Goal: Information Seeking & Learning: Learn about a topic

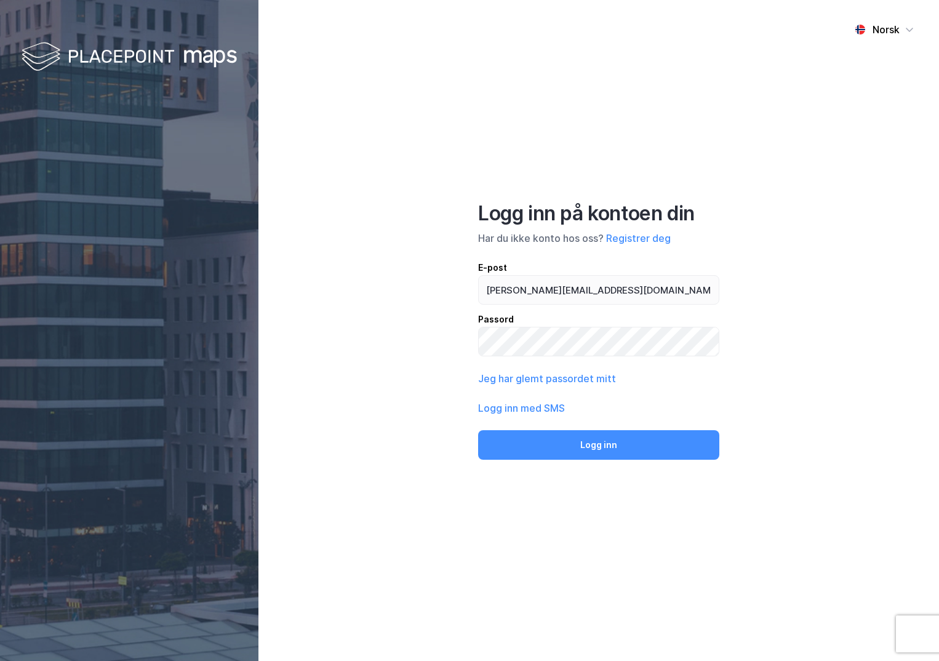
type input "[PERSON_NAME][EMAIL_ADDRESS][DOMAIN_NAME]"
click at [478, 430] on button "Logg inn" at bounding box center [598, 445] width 241 height 30
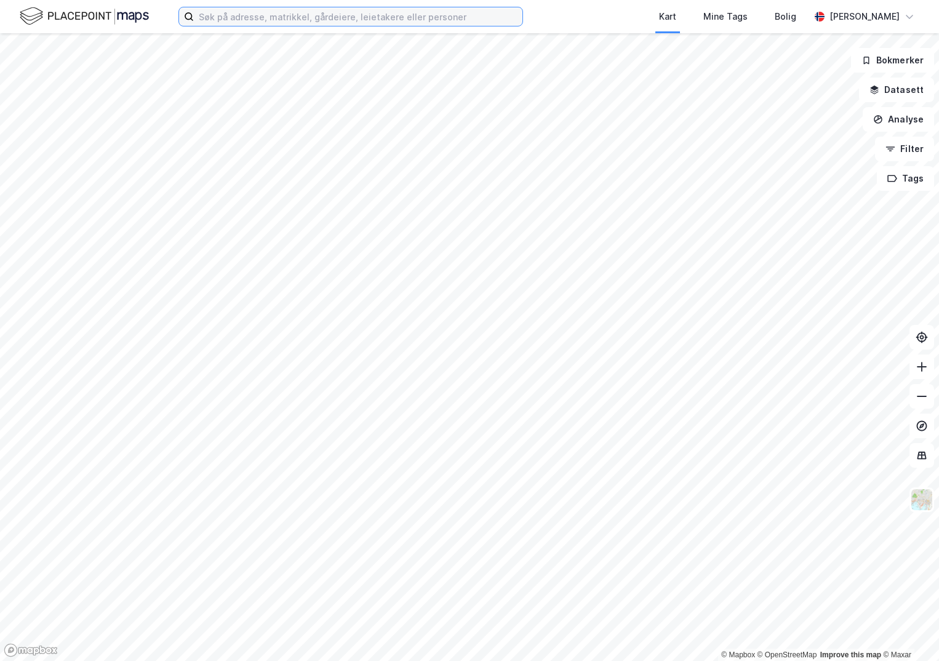
click at [291, 13] on input at bounding box center [358, 16] width 329 height 18
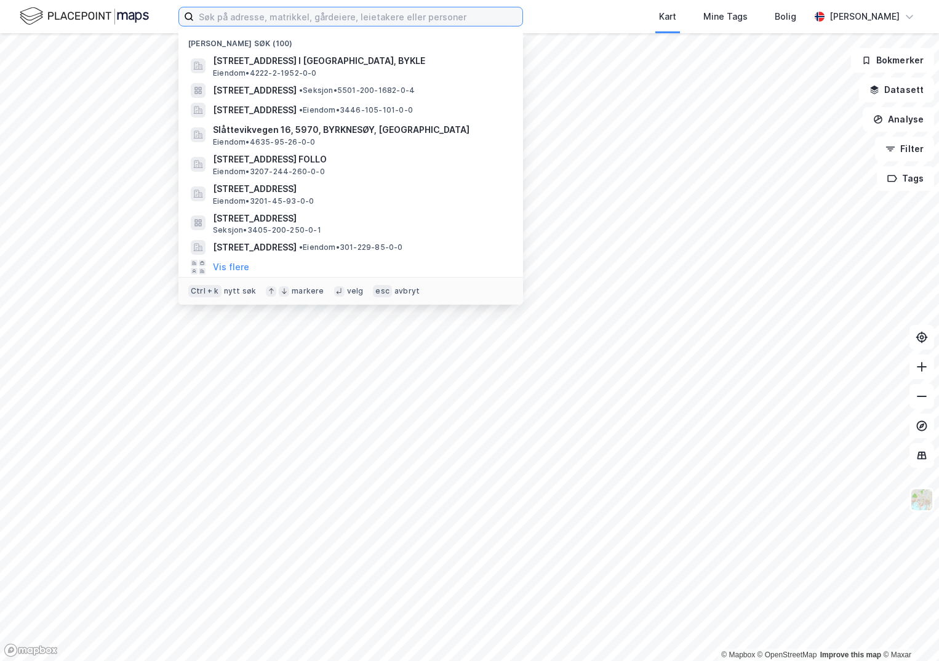
paste input "3101-61/170/0/0"
type input "3101-61/170/0/0"
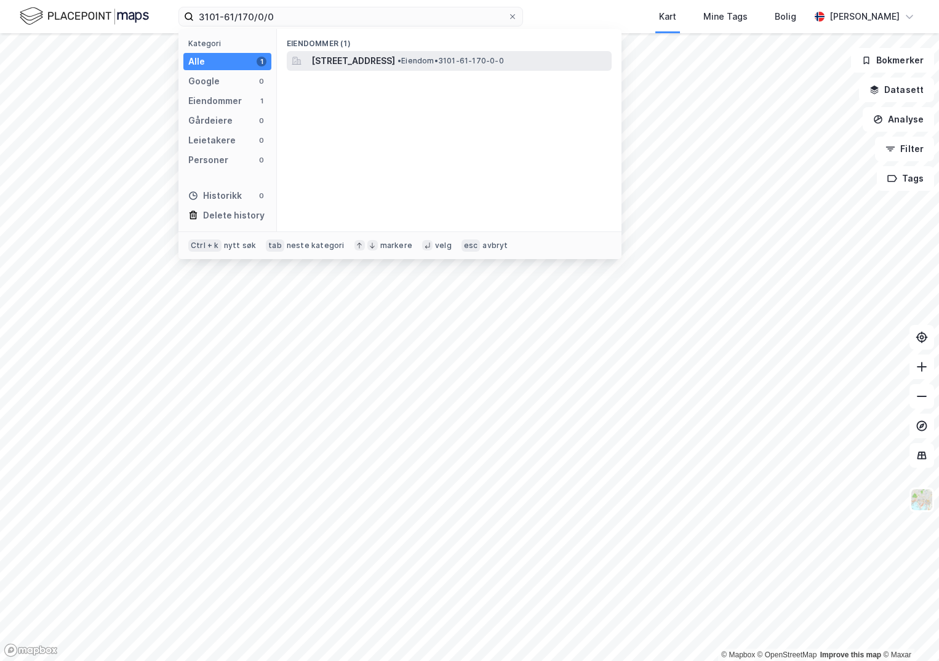
click at [335, 57] on span "[STREET_ADDRESS]" at bounding box center [353, 61] width 84 height 15
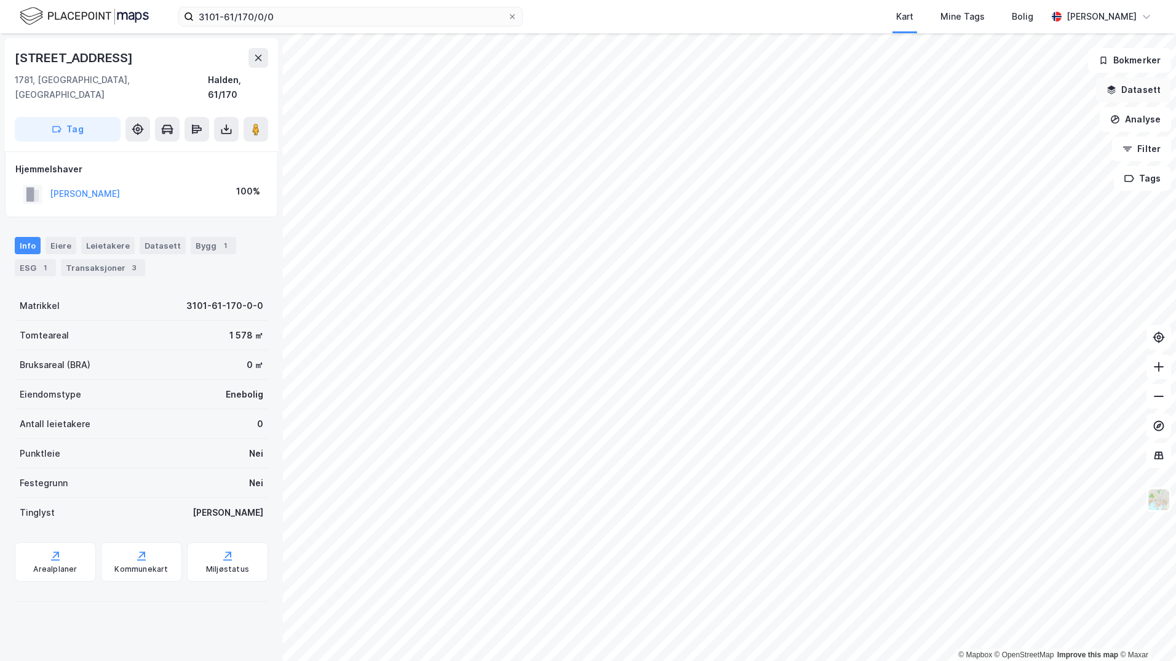
click at [938, 89] on button "Datasett" at bounding box center [1133, 90] width 75 height 25
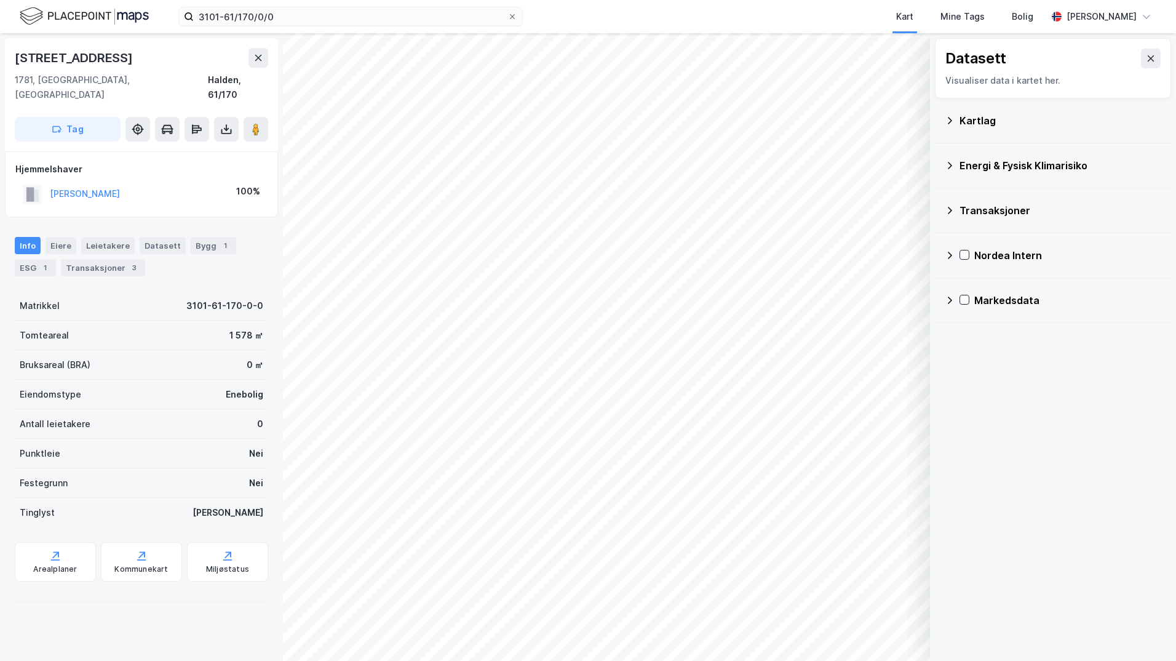
click at [938, 121] on div "Kartlag" at bounding box center [1061, 120] width 202 height 15
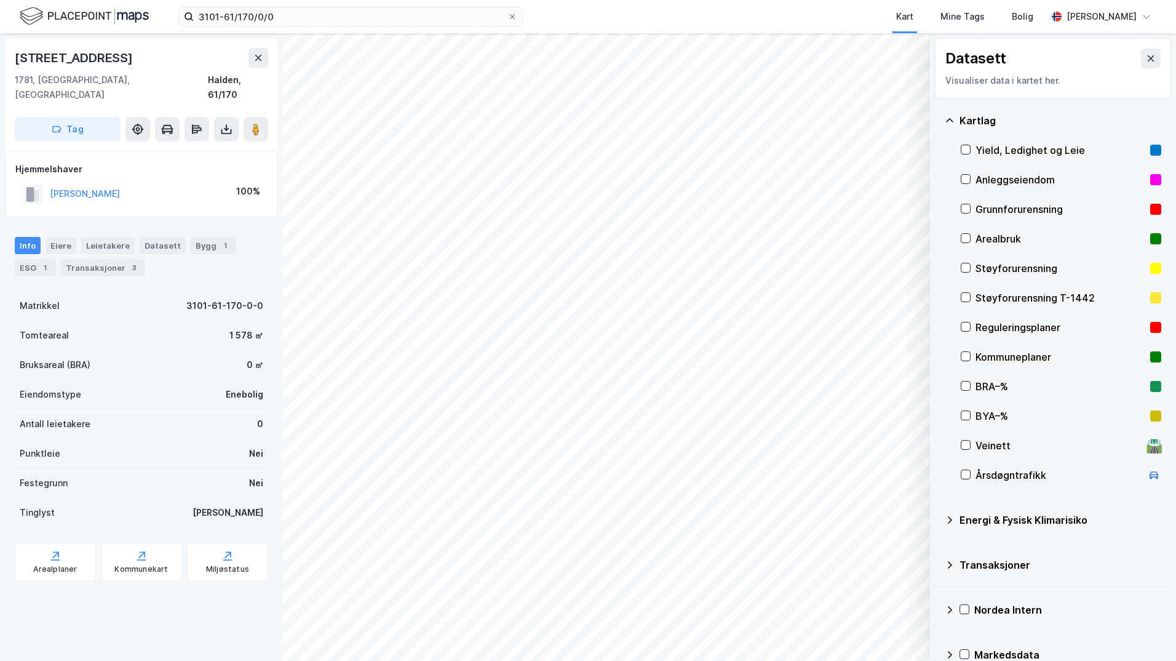
click at [938, 208] on div "Grunnforurensning" at bounding box center [1061, 209] width 201 height 30
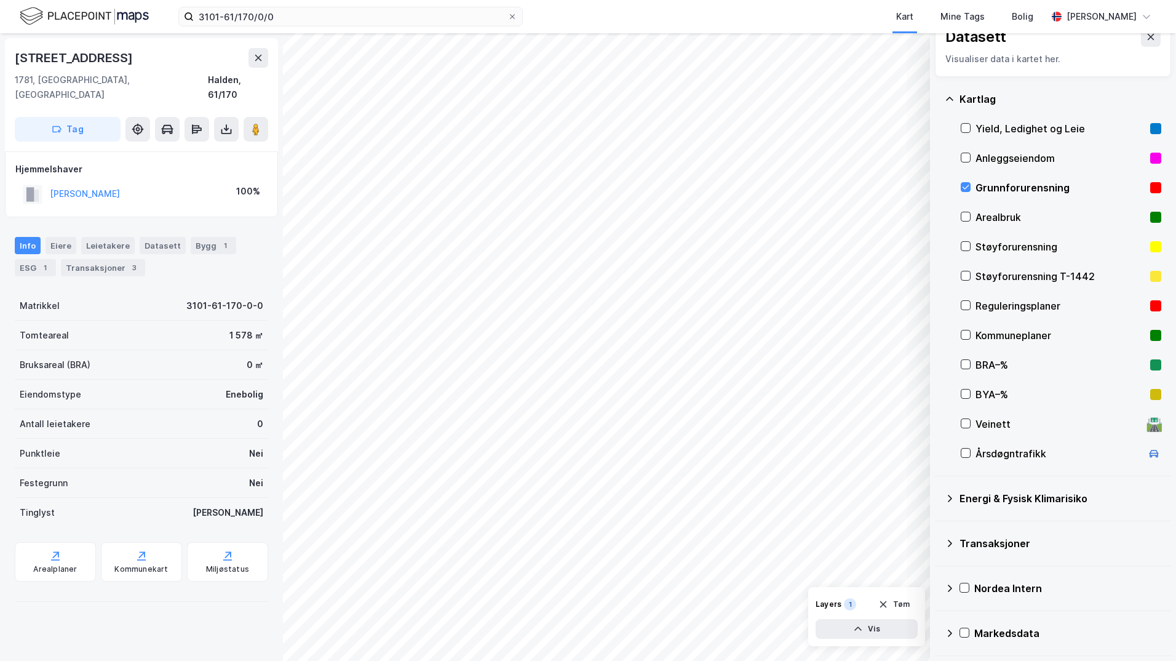
click at [938, 501] on icon at bounding box center [950, 498] width 10 height 10
click at [938, 525] on icon at bounding box center [980, 527] width 9 height 9
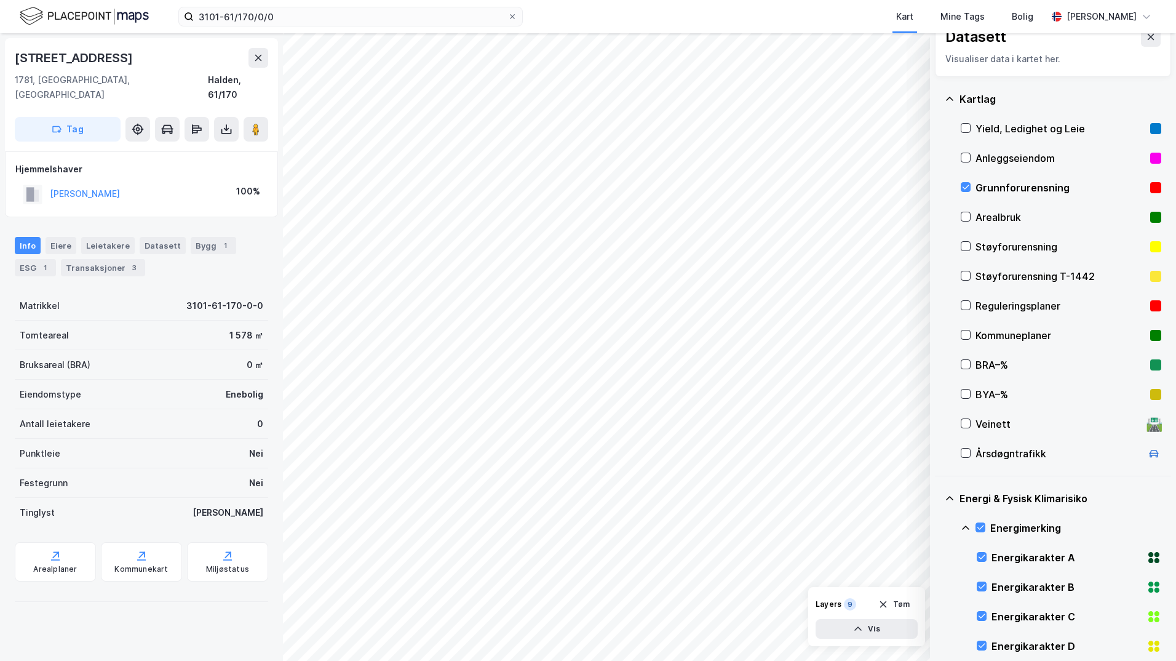
click at [938, 527] on icon at bounding box center [966, 528] width 10 height 10
click at [938, 586] on icon at bounding box center [980, 586] width 9 height 9
click at [938, 583] on icon at bounding box center [966, 587] width 10 height 10
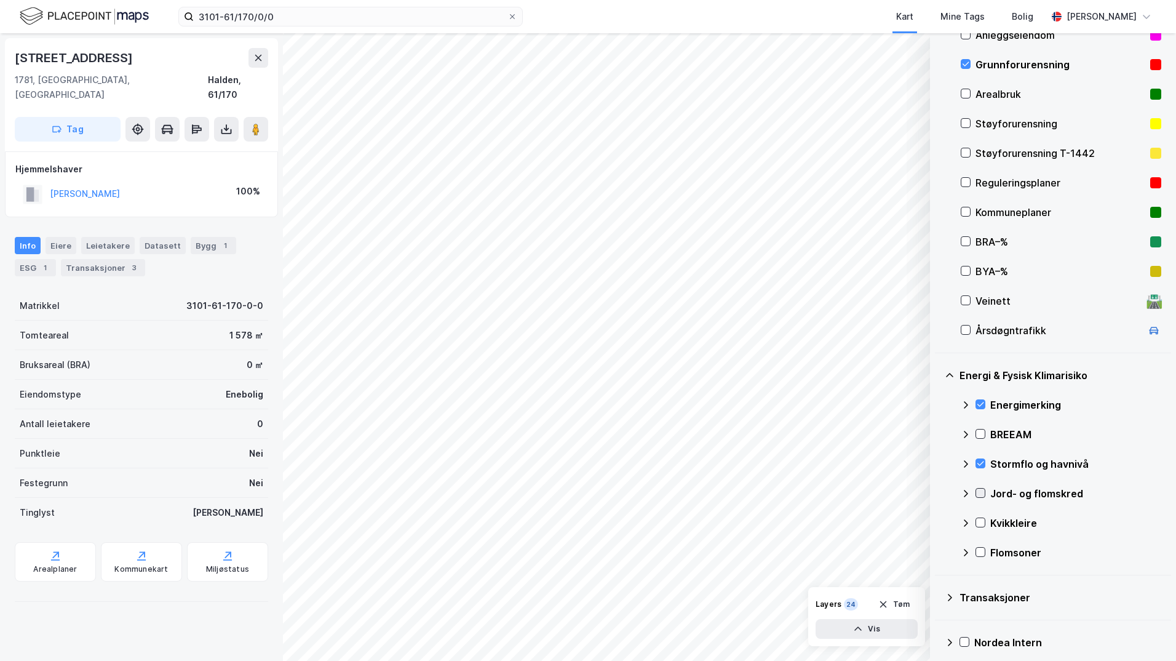
click at [938, 492] on icon at bounding box center [980, 492] width 9 height 9
click at [938, 492] on icon at bounding box center [965, 493] width 7 height 4
click at [938, 521] on icon at bounding box center [980, 522] width 9 height 9
click at [938, 520] on icon at bounding box center [966, 523] width 10 height 10
click at [938, 554] on icon at bounding box center [980, 552] width 9 height 9
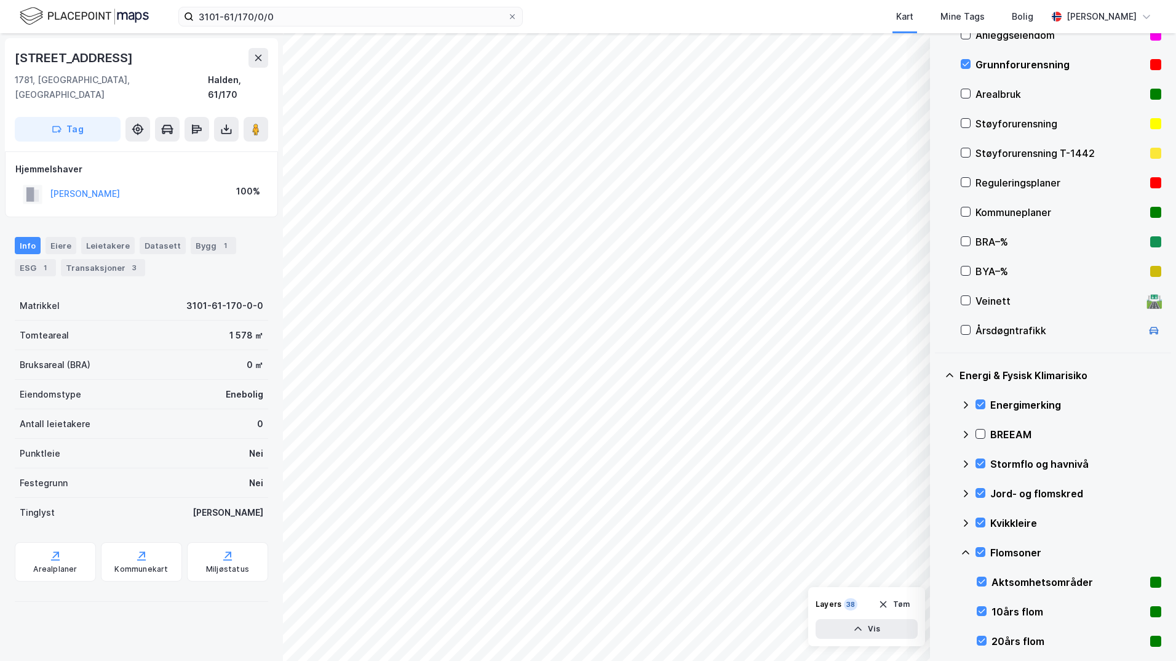
click at [938, 552] on icon at bounding box center [966, 553] width 10 height 10
click at [938, 519] on icon at bounding box center [980, 522] width 9 height 9
click at [938, 521] on icon at bounding box center [966, 523] width 10 height 10
click at [938, 525] on icon at bounding box center [980, 522] width 9 height 9
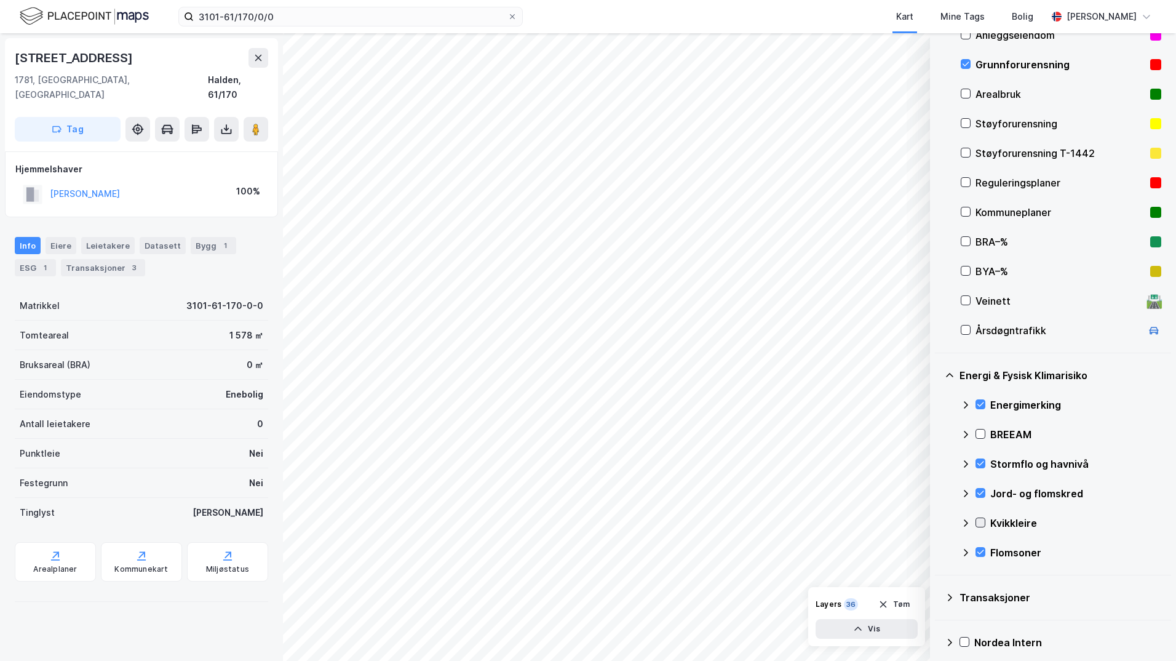
click at [938, 520] on icon at bounding box center [980, 522] width 9 height 9
click at [938, 521] on icon at bounding box center [966, 523] width 10 height 10
